Goal: Check status: Check status

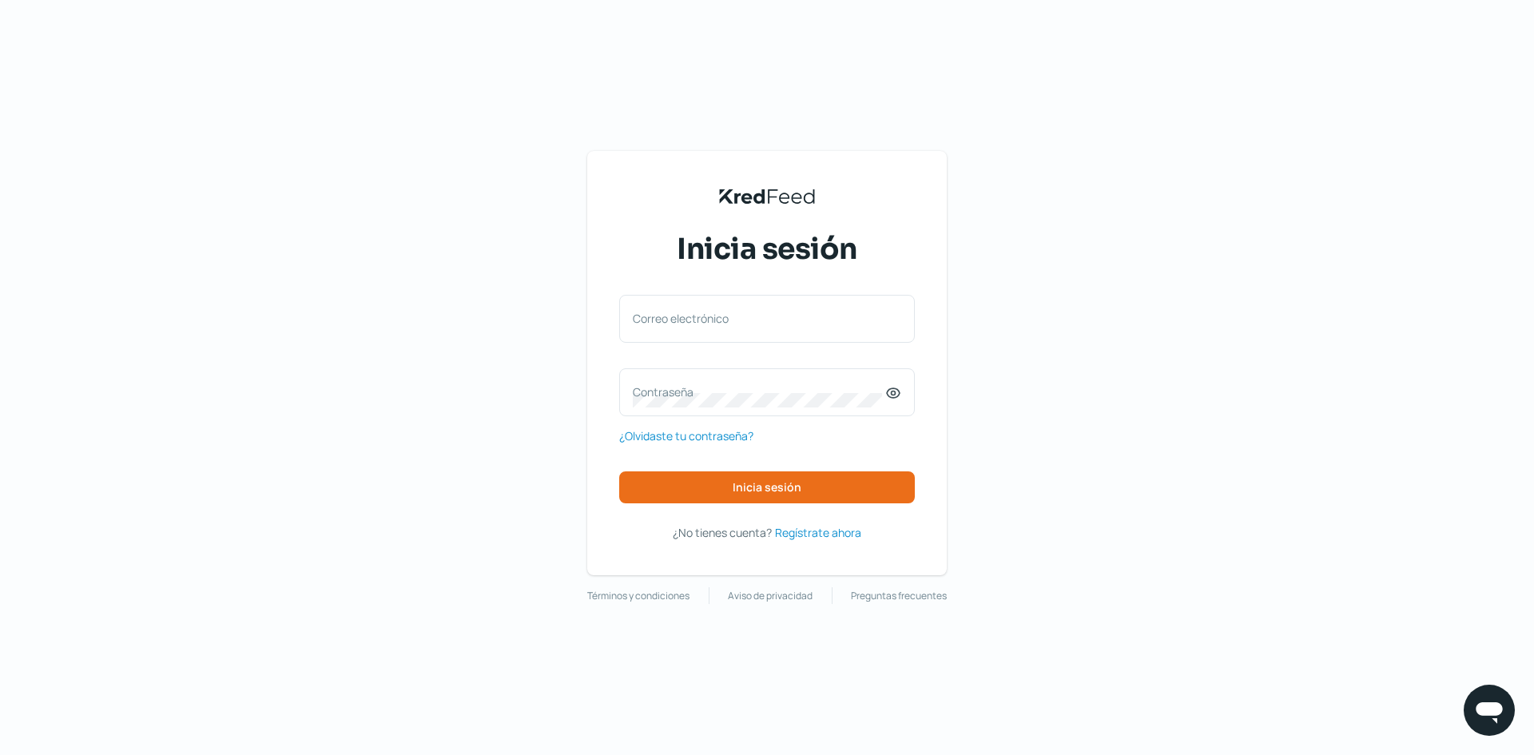
click at [590, 193] on div "KredFeed's Black Logo Inicia sesión Correo electrónico Contraseña ¿Olvidaste tu…" at bounding box center [767, 363] width 360 height 424
click at [729, 326] on label "Correo electrónico" at bounding box center [759, 318] width 253 height 15
click at [729, 326] on input "Correo electrónico" at bounding box center [767, 327] width 269 height 14
click at [723, 330] on input "Correo electrónico" at bounding box center [767, 327] width 269 height 14
type input "[EMAIL_ADDRESS][PERSON_NAME][DOMAIN_NAME]"
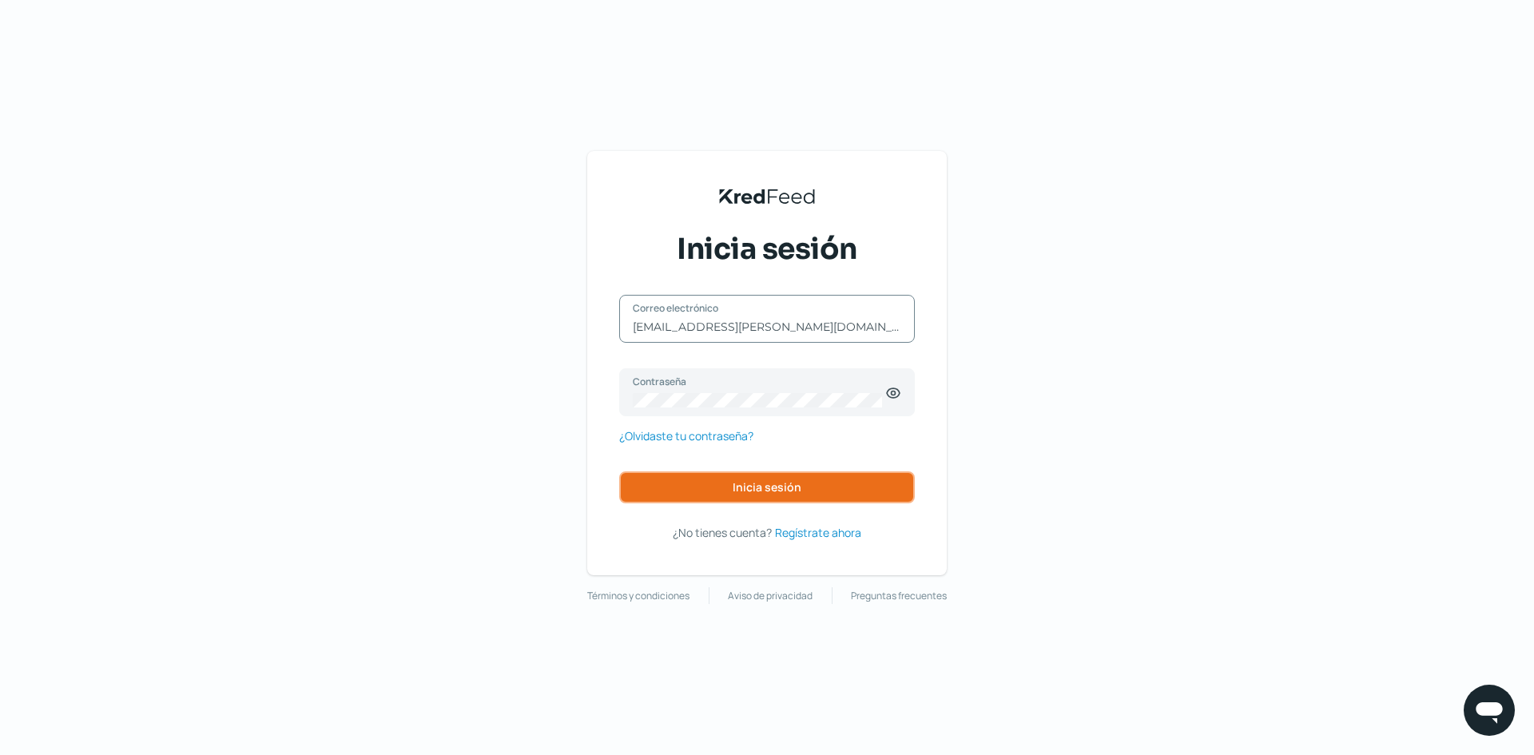
click at [739, 473] on button "Inicia sesión" at bounding box center [767, 488] width 296 height 32
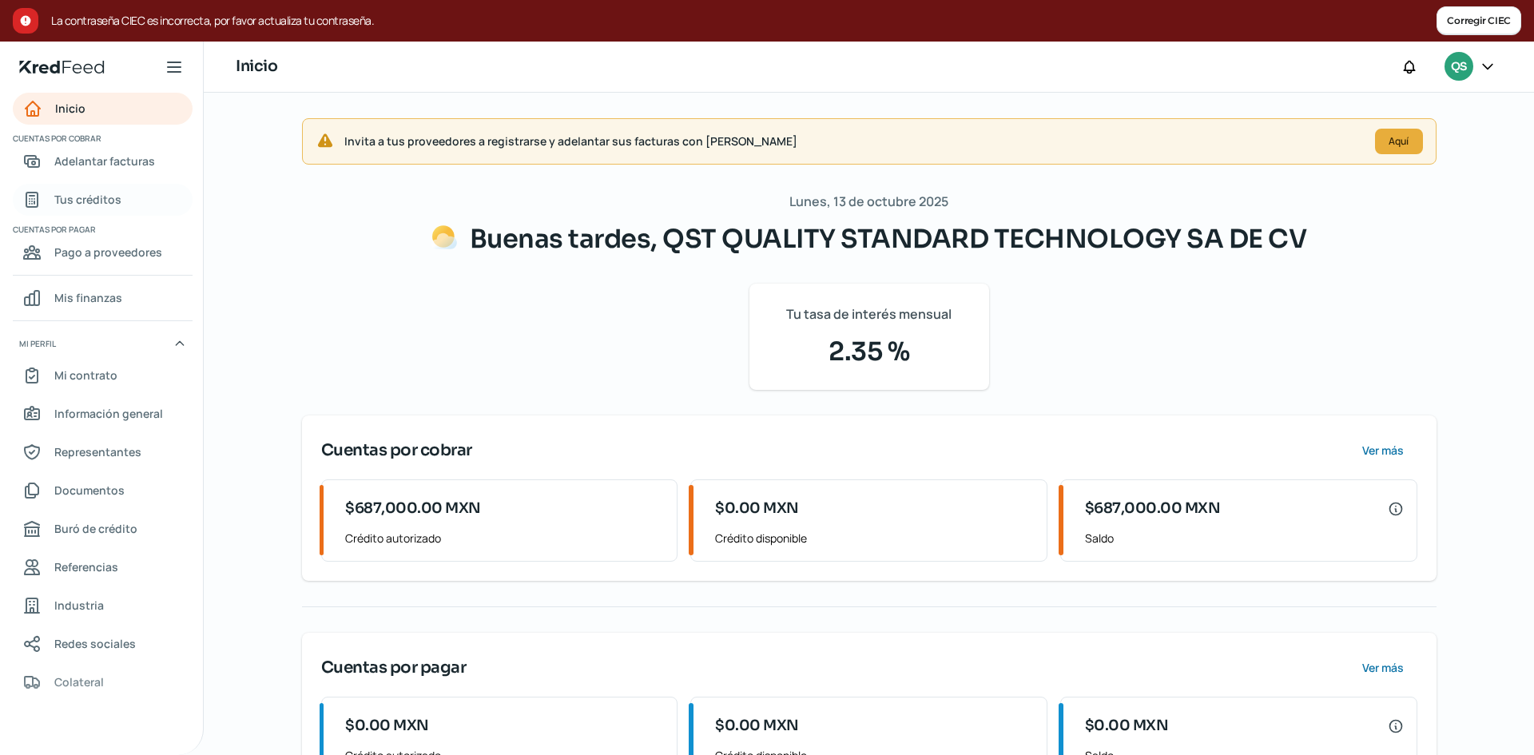
click at [101, 192] on span "Tus créditos" at bounding box center [87, 199] width 67 height 20
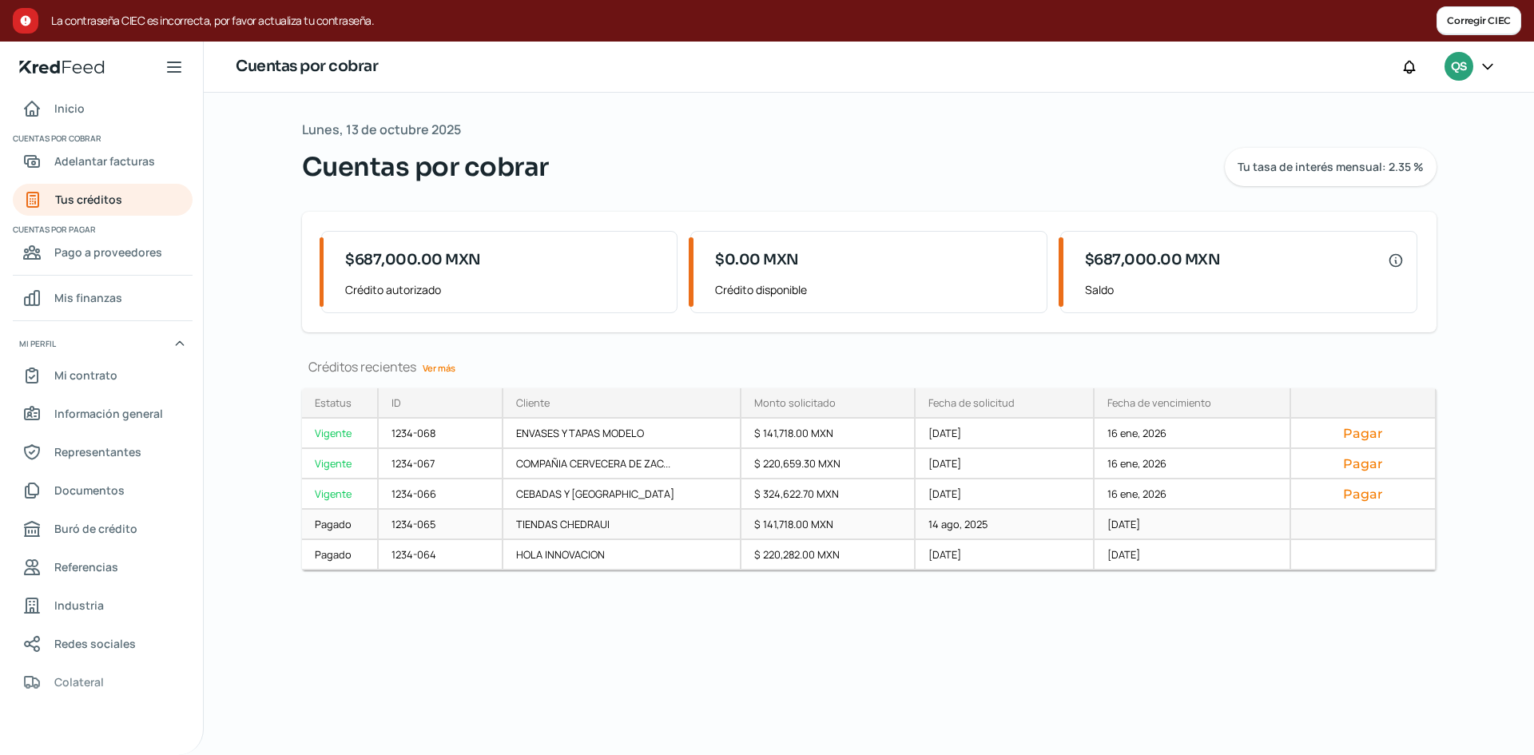
click at [432, 519] on div "1234-065" at bounding box center [441, 525] width 125 height 30
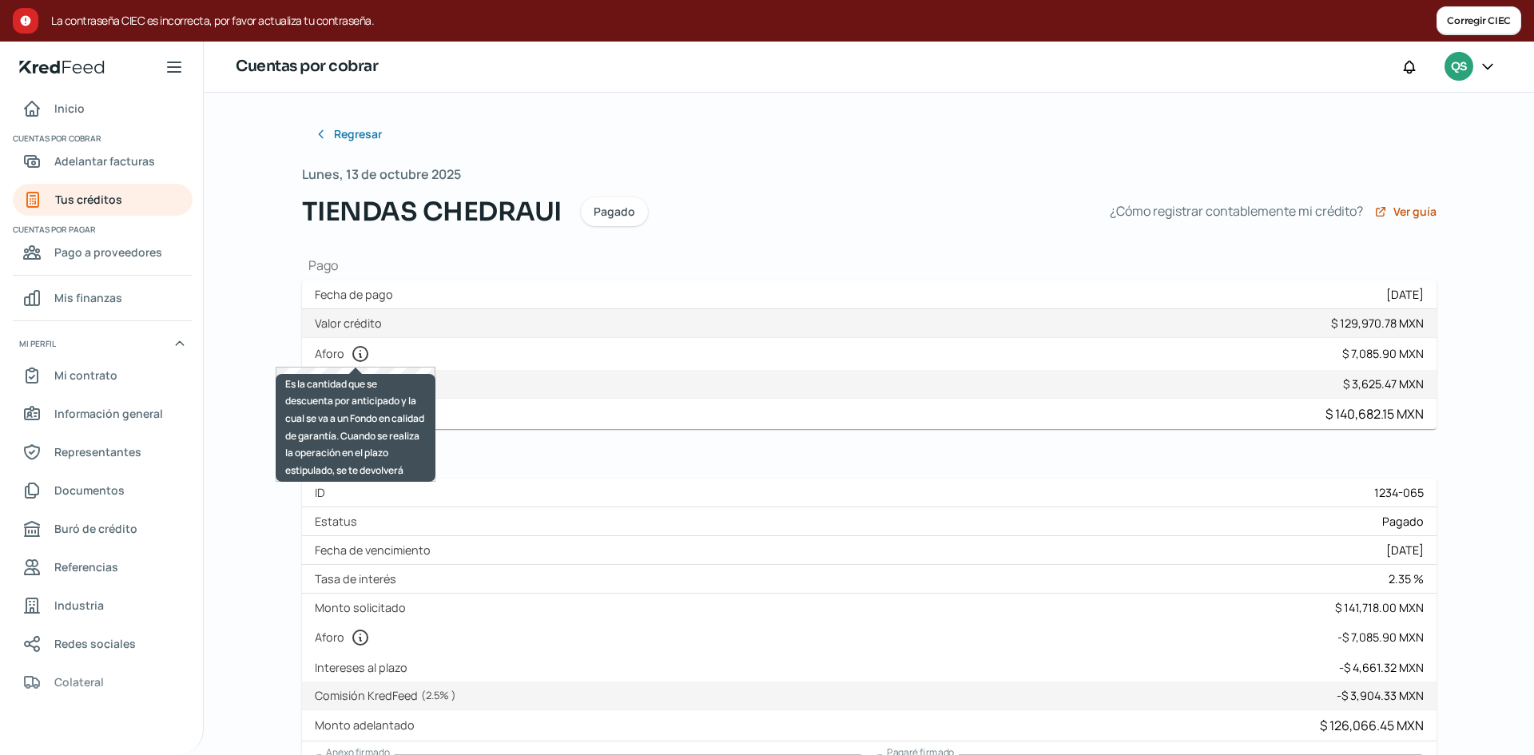
click at [354, 354] on icon at bounding box center [360, 353] width 19 height 19
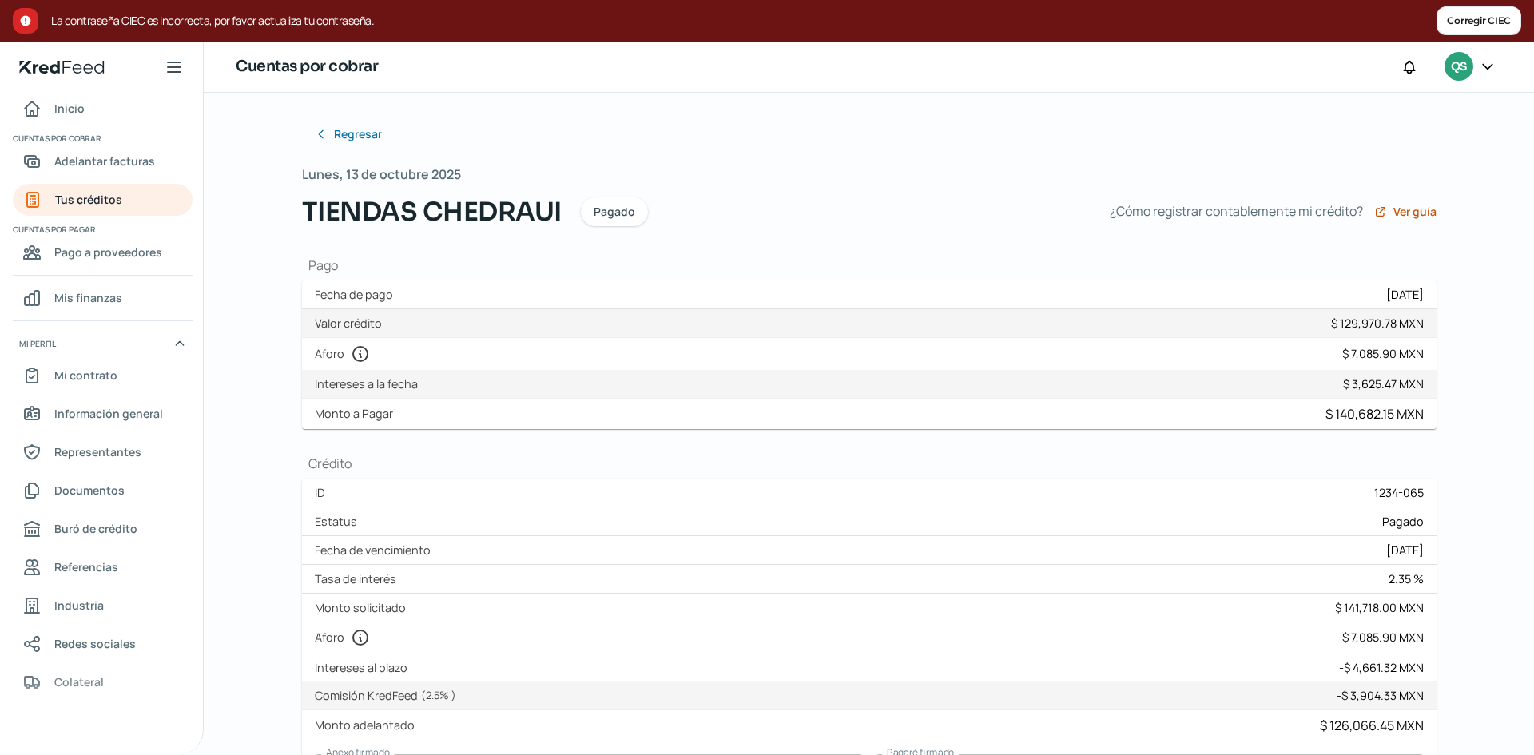
click at [1492, 64] on icon at bounding box center [1488, 66] width 10 height 5
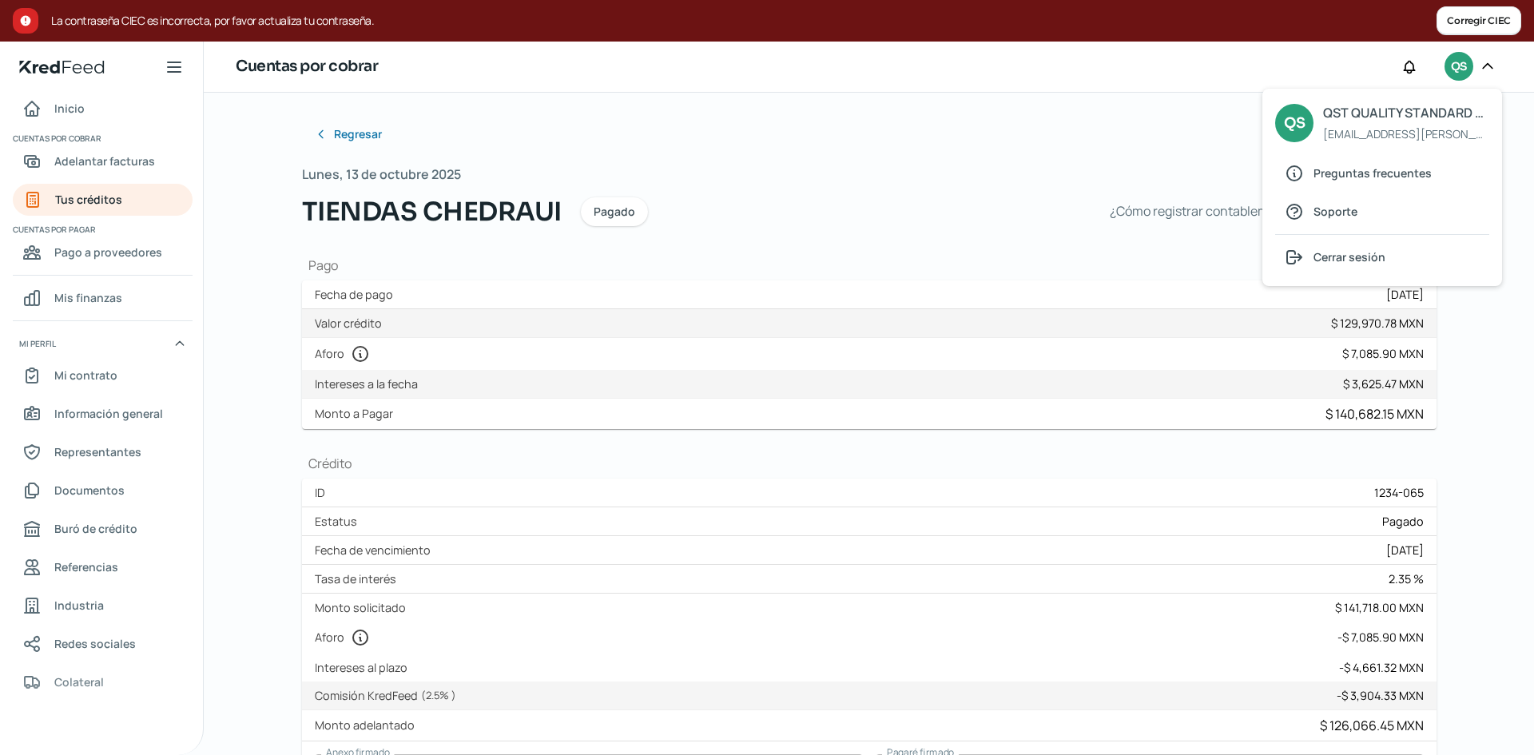
click at [1361, 253] on span "Cerrar sesión" at bounding box center [1350, 257] width 72 height 20
